Goal: Task Accomplishment & Management: Use online tool/utility

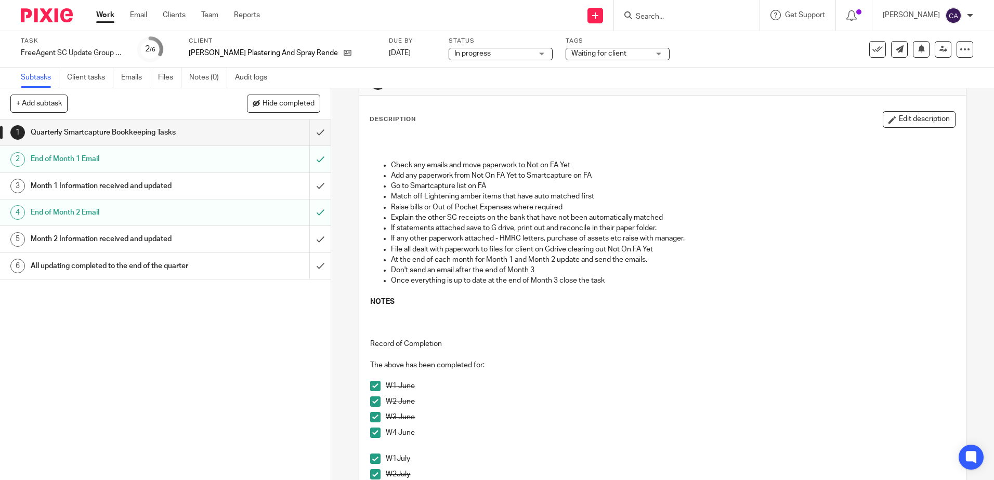
scroll to position [52, 0]
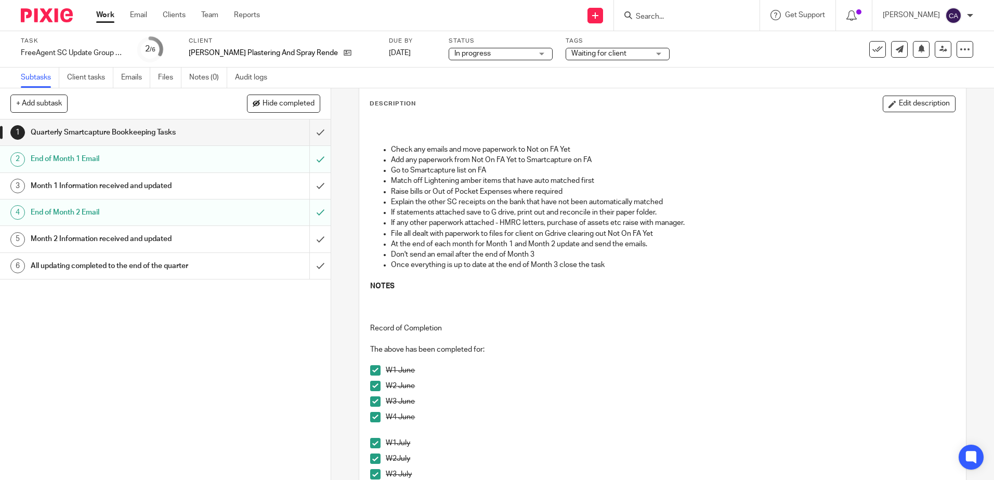
click at [120, 214] on h1 "End of Month 2 Email" at bounding box center [120, 213] width 179 height 16
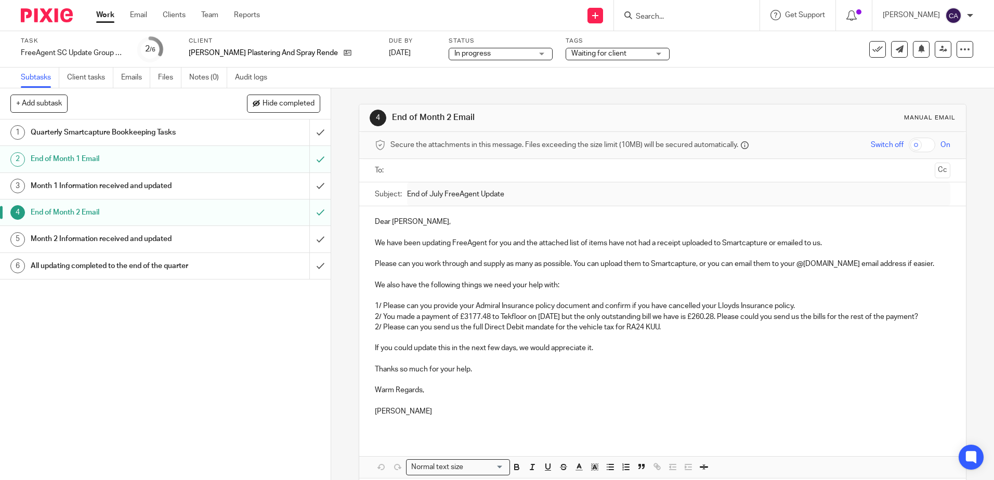
click at [106, 129] on h1 "Quarterly Smartcapture Bookkeeping Tasks" at bounding box center [120, 133] width 179 height 16
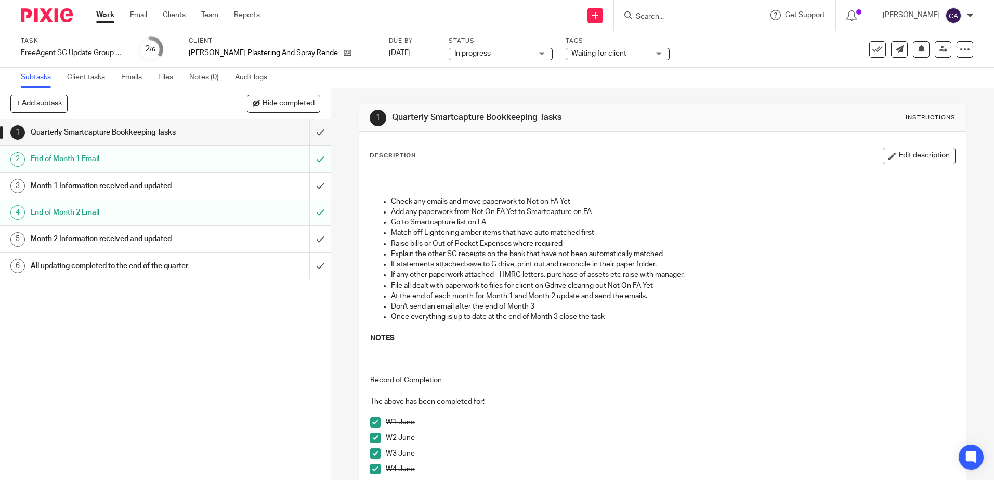
scroll to position [52, 0]
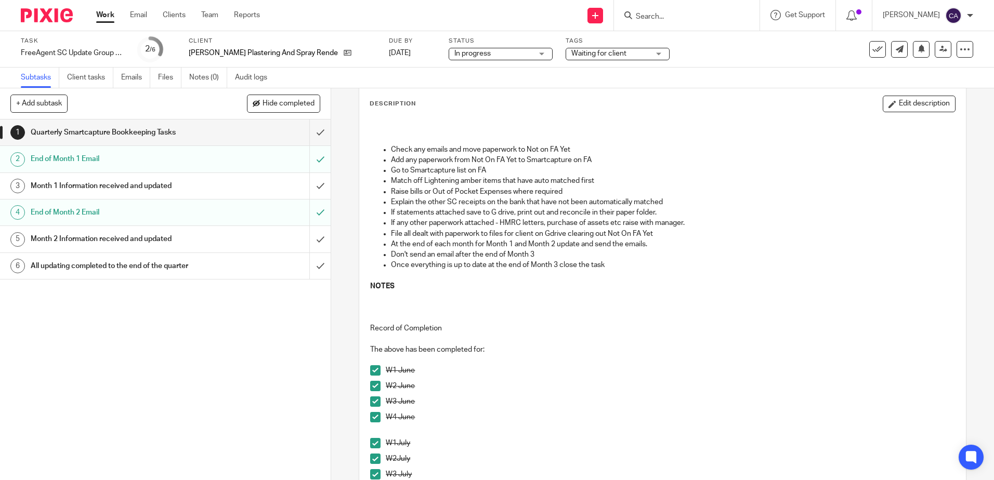
click at [316, 28] on div "Send new email Create task Add client Request signature Get Support Contact via…" at bounding box center [635, 15] width 719 height 31
click at [338, 52] on link at bounding box center [344, 53] width 13 height 10
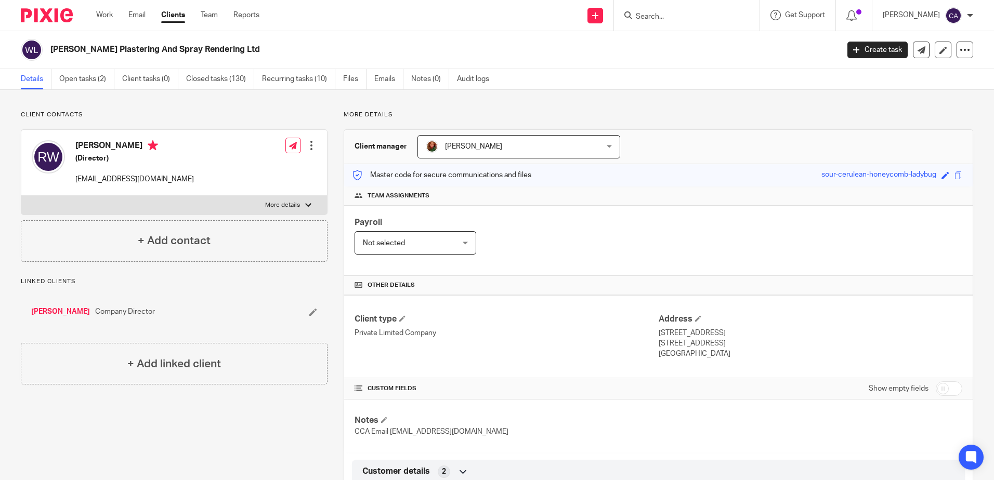
click at [305, 203] on div at bounding box center [308, 205] width 6 height 6
click at [21, 196] on input "More details" at bounding box center [21, 196] width 1 height 1
checkbox input "true"
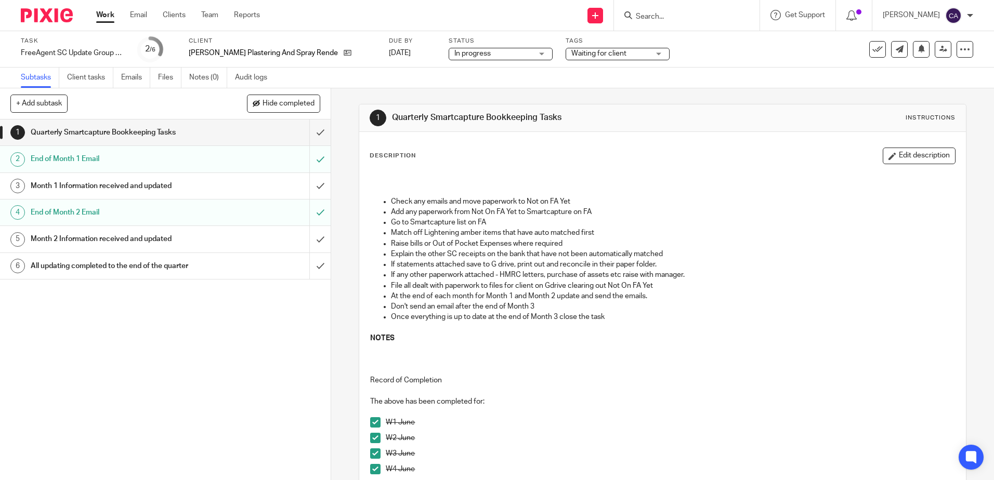
click at [462, 229] on p "Match off Lightening amber items that have auto matched first" at bounding box center [673, 233] width 564 height 10
click at [106, 16] on link "Work" at bounding box center [105, 15] width 18 height 10
